Goal: Task Accomplishment & Management: Manage account settings

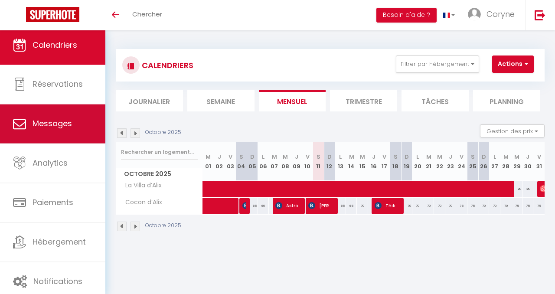
click at [62, 122] on span "Messages" at bounding box center [52, 123] width 39 height 11
select select "message"
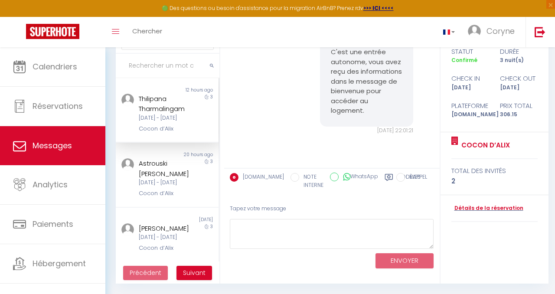
scroll to position [1594, 0]
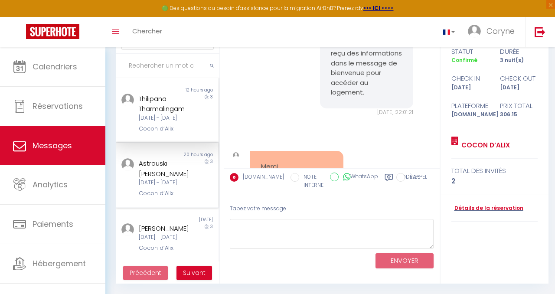
click at [174, 187] on div "[DATE] - [DATE]" at bounding box center [166, 183] width 54 height 8
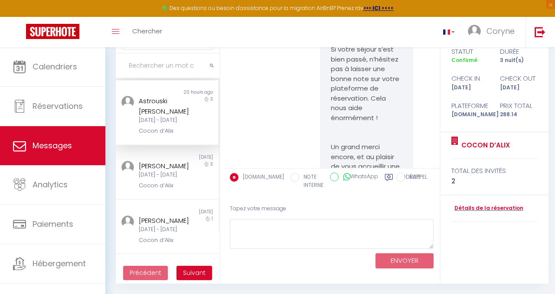
scroll to position [67, 0]
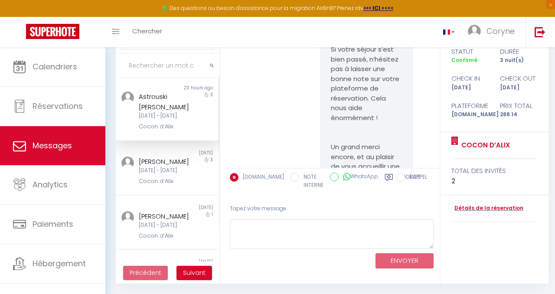
click at [171, 175] on div "[DATE] - [DATE]" at bounding box center [166, 171] width 54 height 8
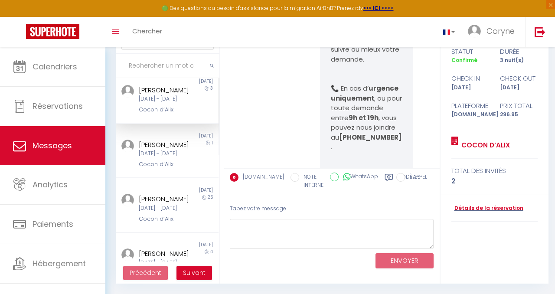
scroll to position [140, 0]
click at [178, 112] on div "Cocon d’Alix" at bounding box center [166, 108] width 54 height 9
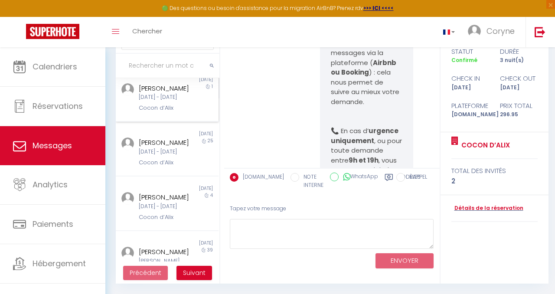
scroll to position [198, 0]
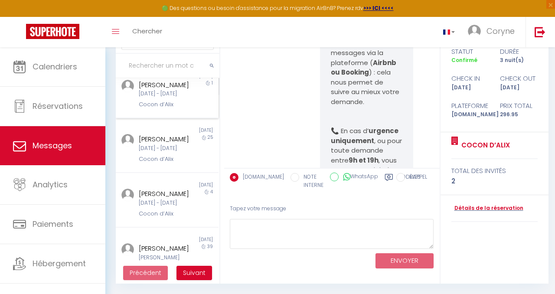
click at [185, 109] on div "Cocon d’Alix" at bounding box center [166, 104] width 54 height 9
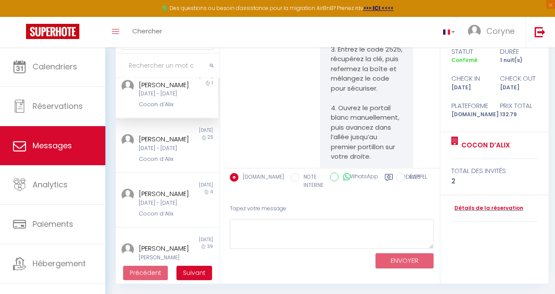
scroll to position [3384, 0]
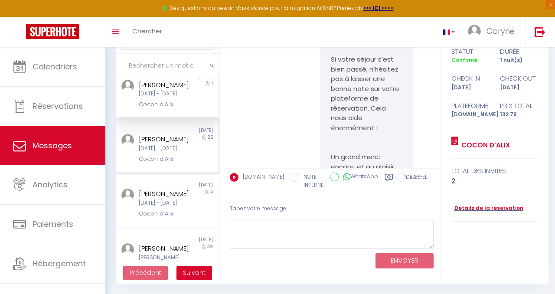
click at [177, 153] on div "[DATE] - [DATE]" at bounding box center [166, 148] width 54 height 8
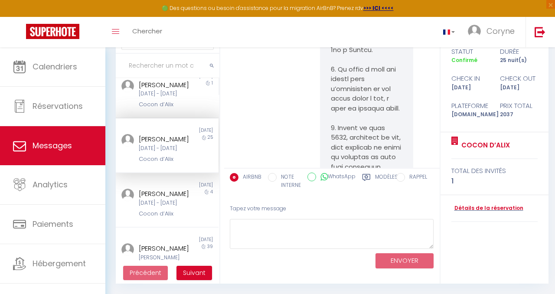
scroll to position [3328, 0]
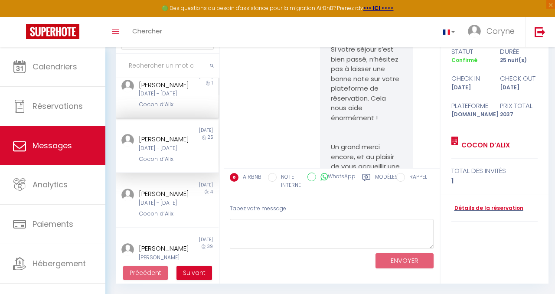
click at [177, 98] on div "[DATE] - [DATE]" at bounding box center [166, 94] width 54 height 8
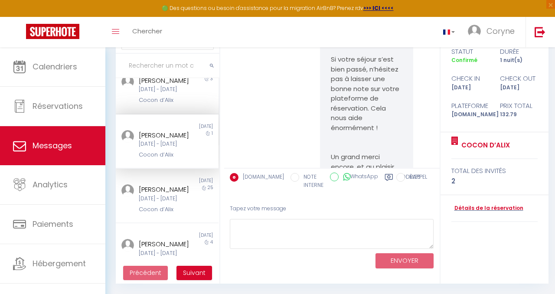
scroll to position [147, 0]
click at [178, 95] on div "[DATE] - [DATE]" at bounding box center [166, 91] width 54 height 8
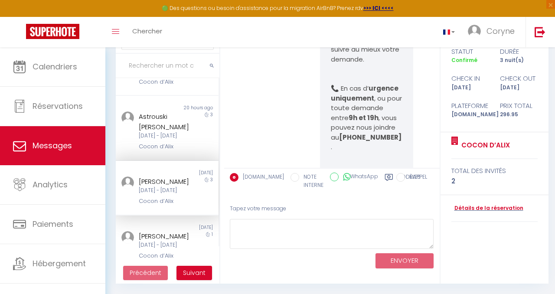
scroll to position [46, 0]
click at [174, 141] on div "[DATE] - [DATE]" at bounding box center [166, 137] width 54 height 8
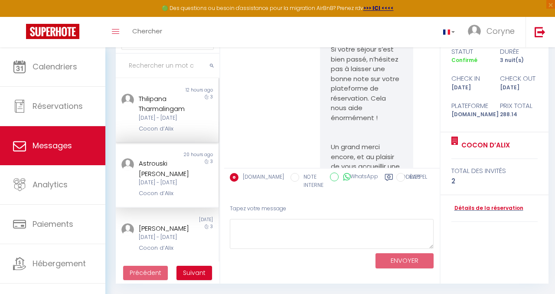
click at [177, 122] on div "[DATE] - [DATE]" at bounding box center [166, 118] width 54 height 8
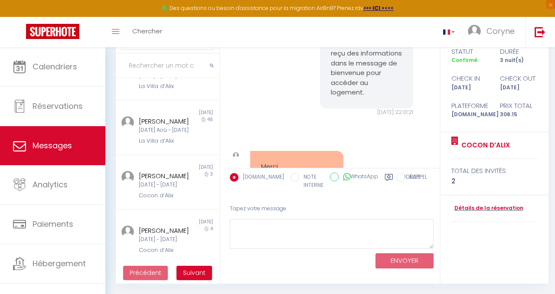
scroll to position [390, 0]
click at [177, 79] on div "[PERSON_NAME][DATE] - [DATE]" at bounding box center [166, 70] width 54 height 16
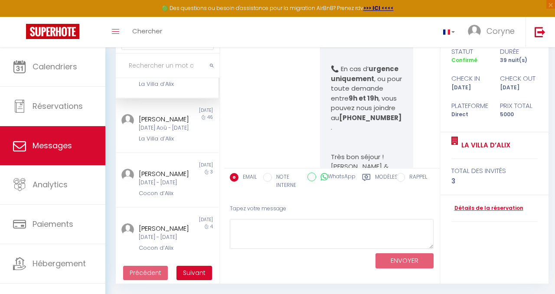
scroll to position [464, 0]
click at [169, 223] on div "[PERSON_NAME]" at bounding box center [166, 228] width 54 height 10
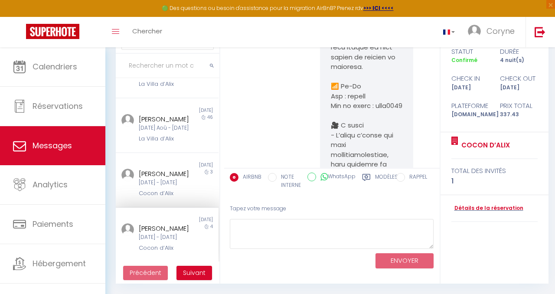
scroll to position [1647, 0]
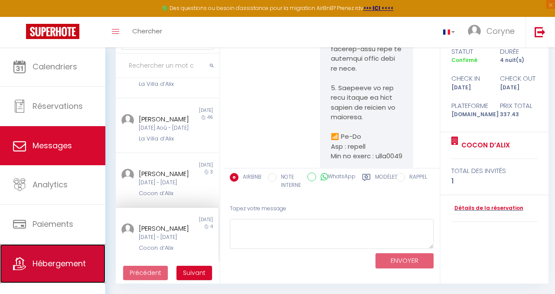
click at [66, 264] on span "Hébergement" at bounding box center [59, 263] width 53 height 11
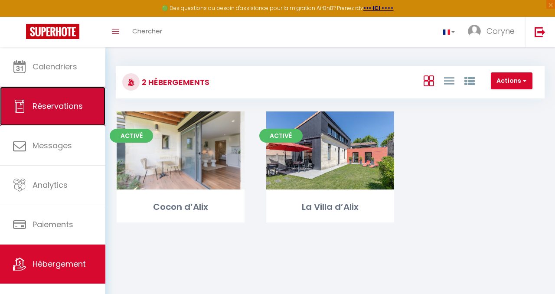
click at [66, 102] on span "Réservations" at bounding box center [58, 106] width 50 height 11
select select "not_cancelled"
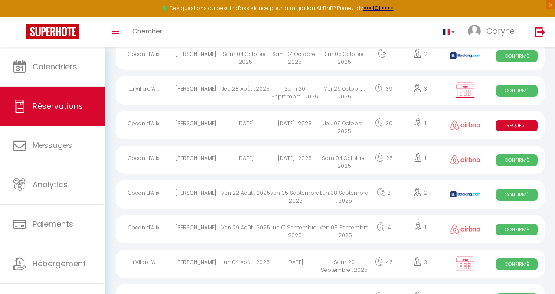
scroll to position [273, 0]
